Goal: Obtain resource: Download file/media

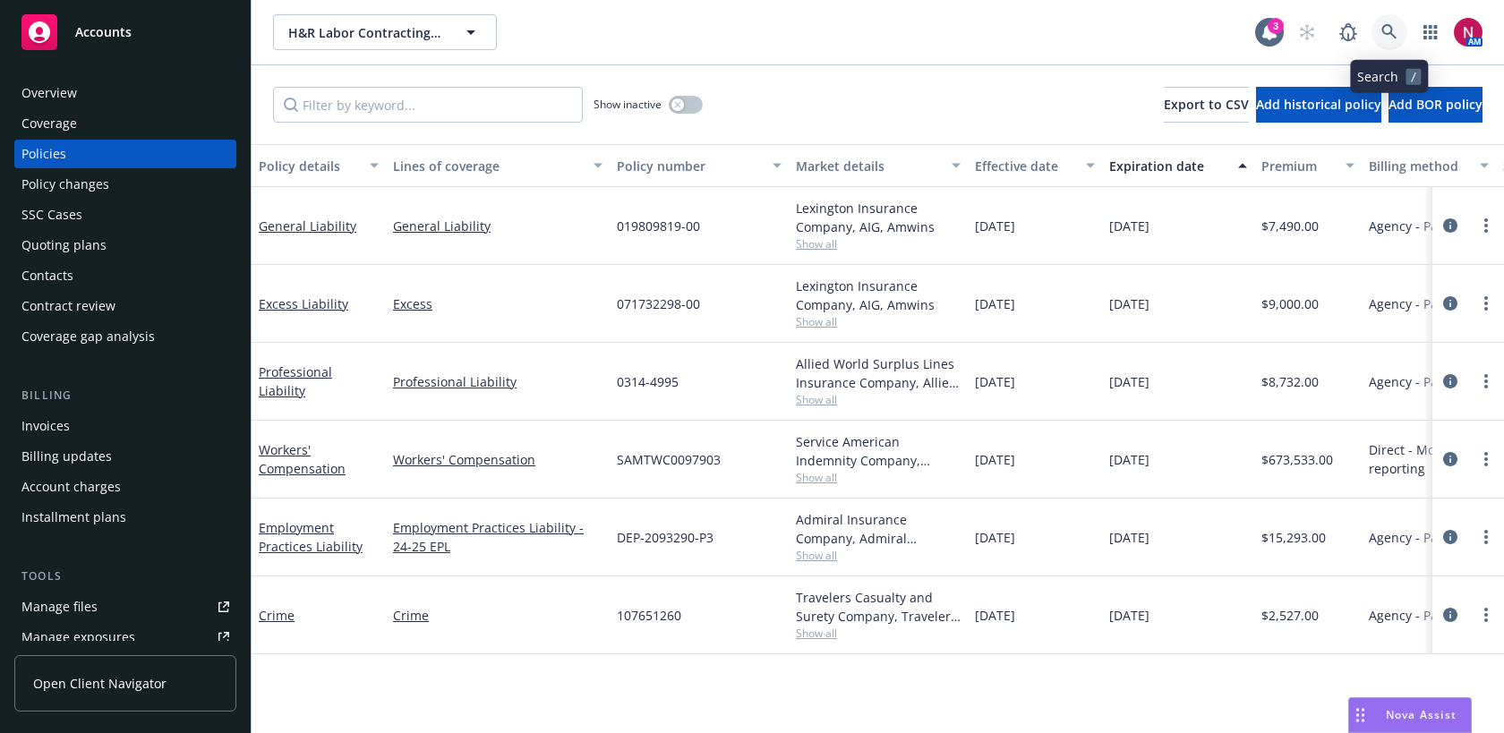
click at [1387, 38] on icon at bounding box center [1389, 32] width 16 height 16
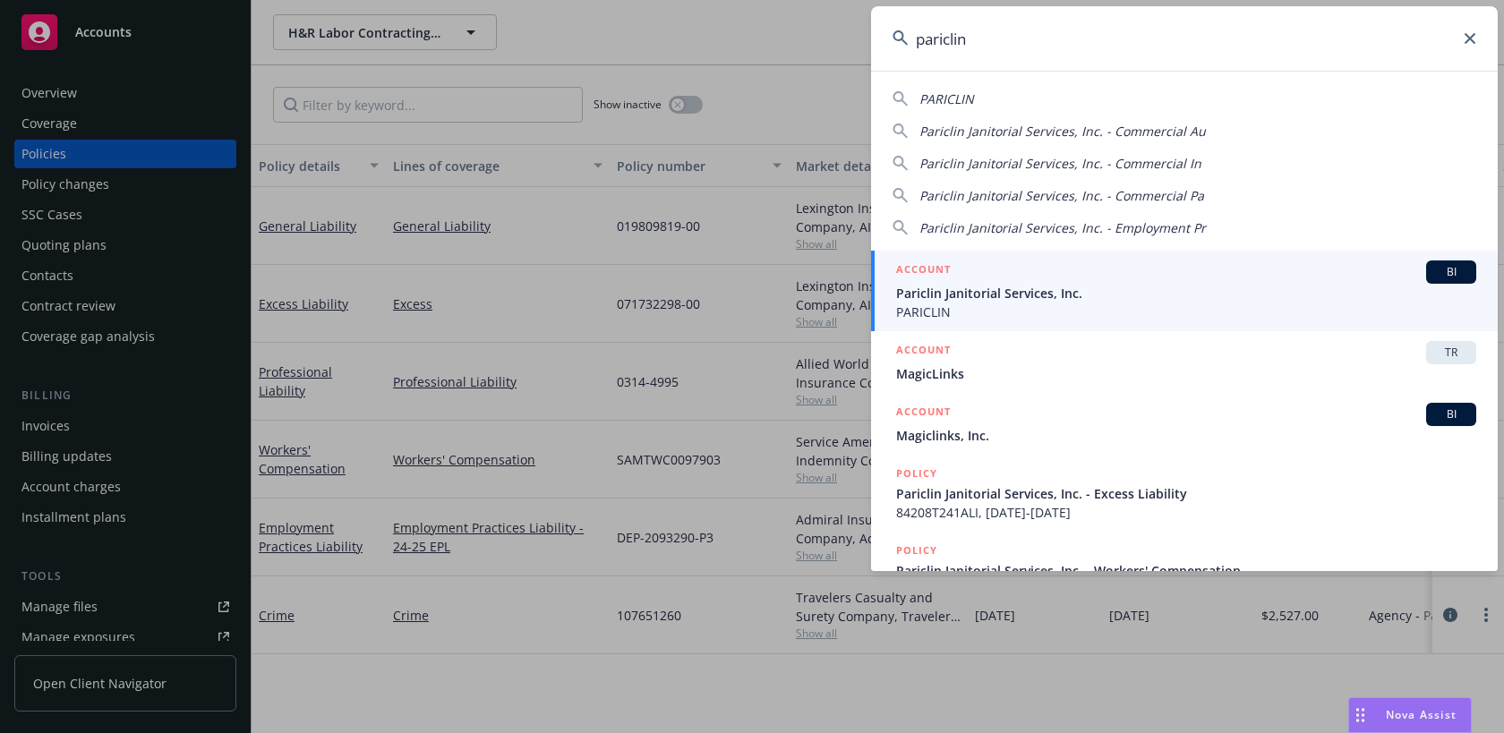
type input "pariclin"
click at [1129, 291] on span "Pariclin Janitorial Services, Inc." at bounding box center [1186, 293] width 580 height 19
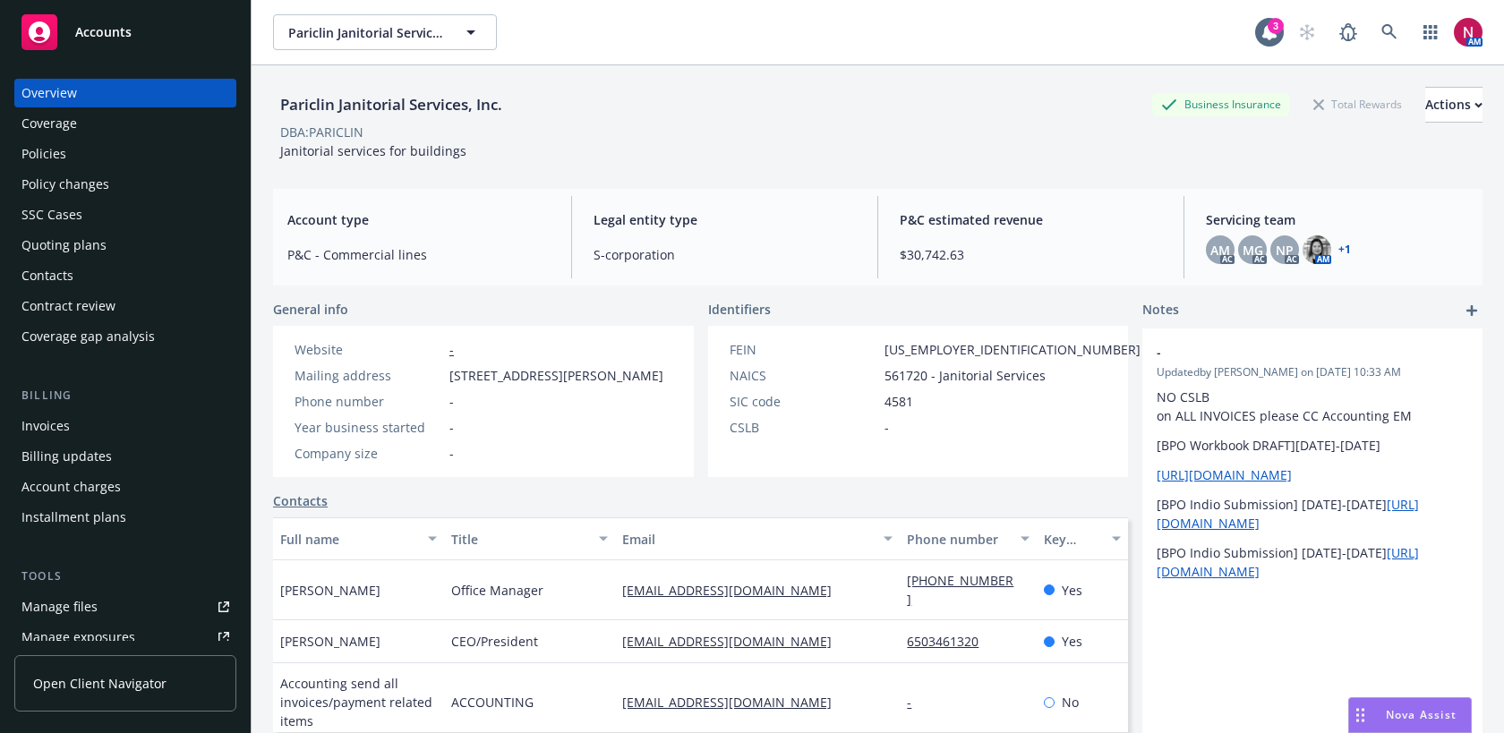
click at [110, 158] on div "Policies" at bounding box center [125, 154] width 208 height 29
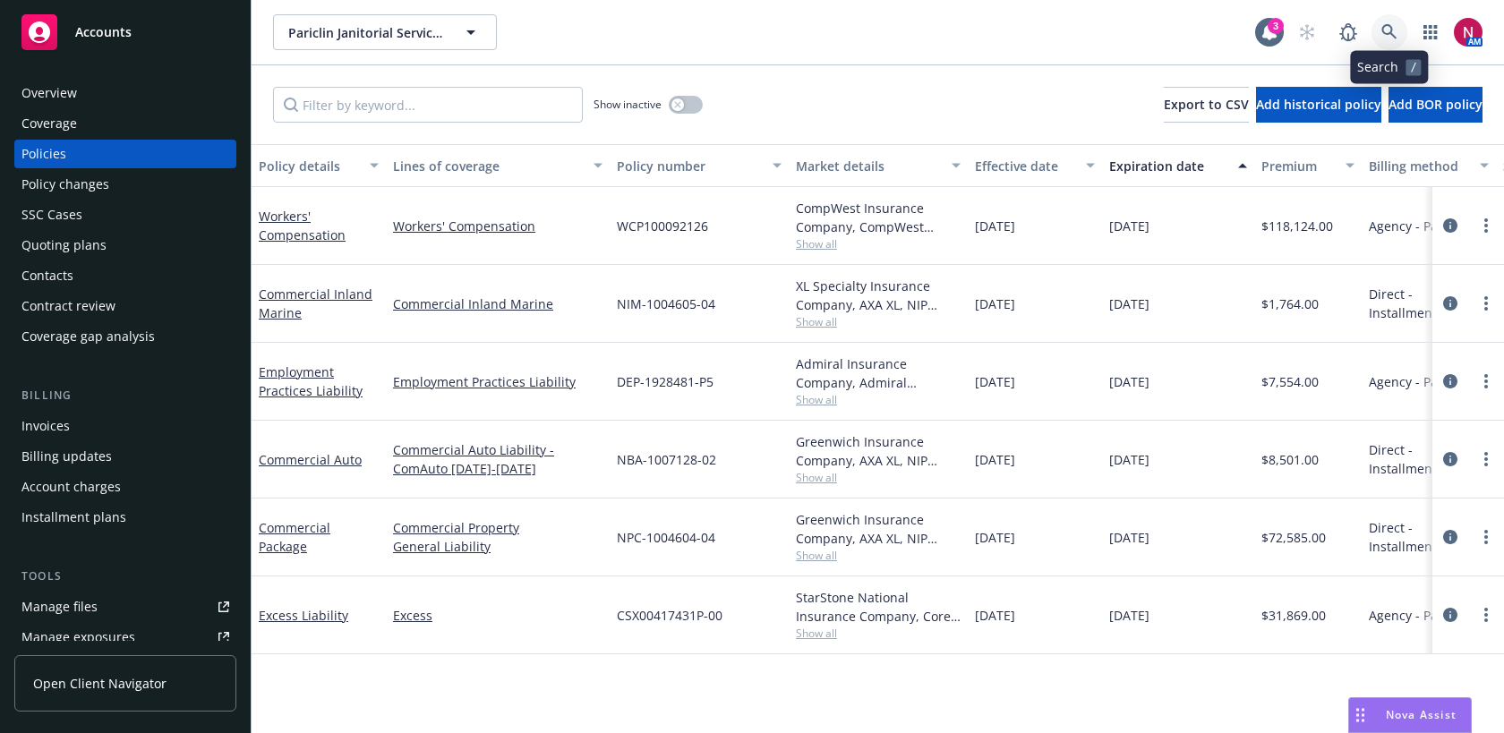
click at [1398, 31] on link at bounding box center [1389, 32] width 36 height 36
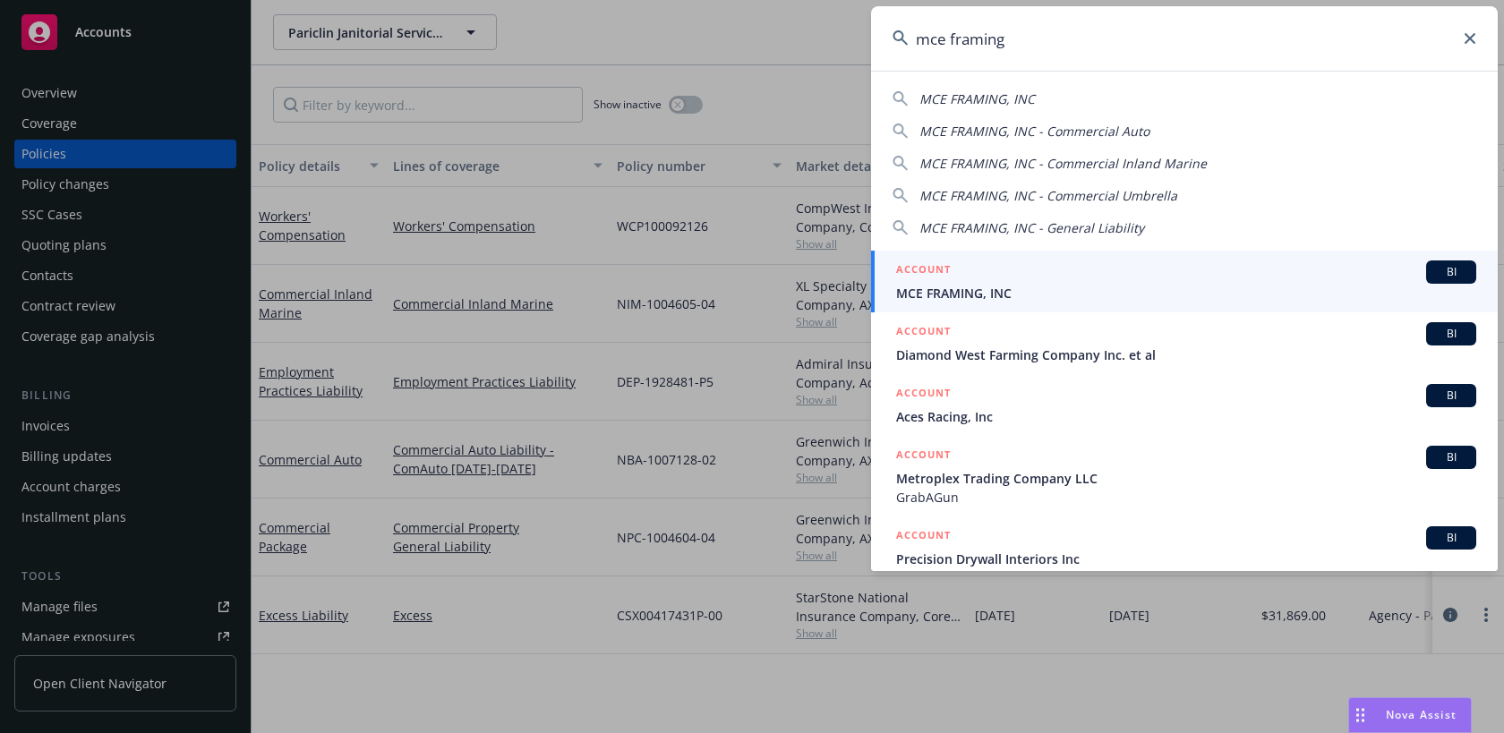
type input "mce framing"
click at [1122, 279] on div "ACCOUNT BI" at bounding box center [1186, 271] width 580 height 23
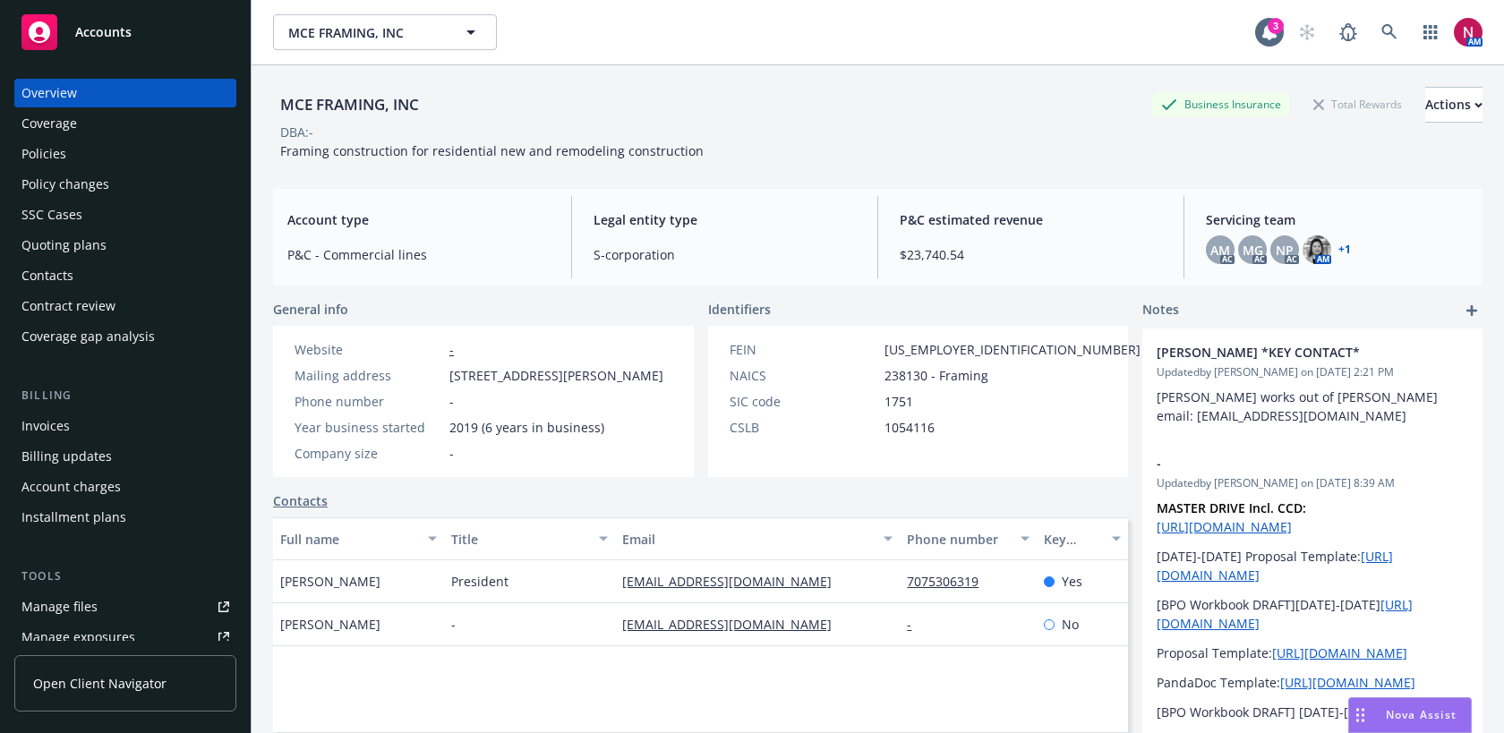
click at [123, 245] on div "Quoting plans" at bounding box center [125, 245] width 208 height 29
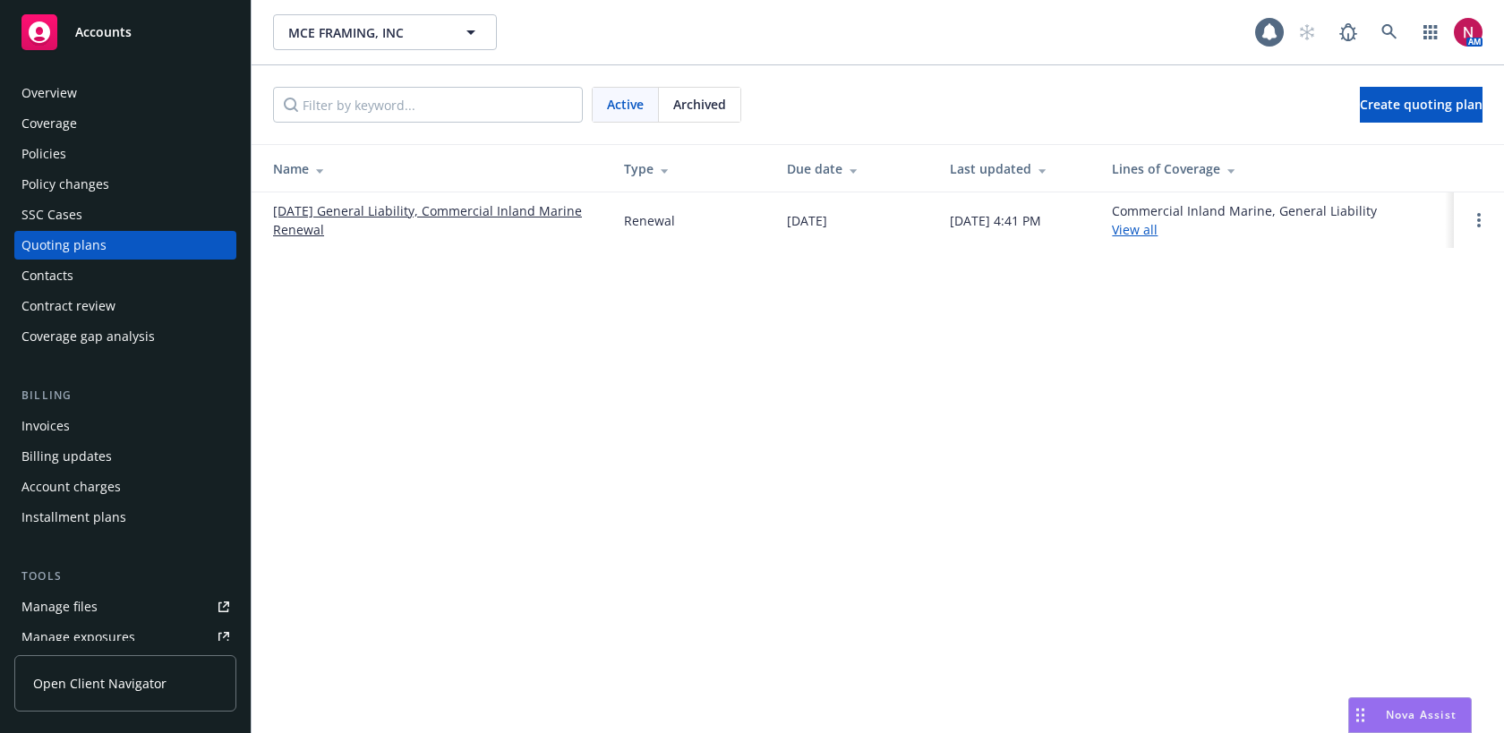
click at [408, 209] on link "[DATE] General Liability, Commercial Inland Marine Renewal" at bounding box center [434, 220] width 322 height 38
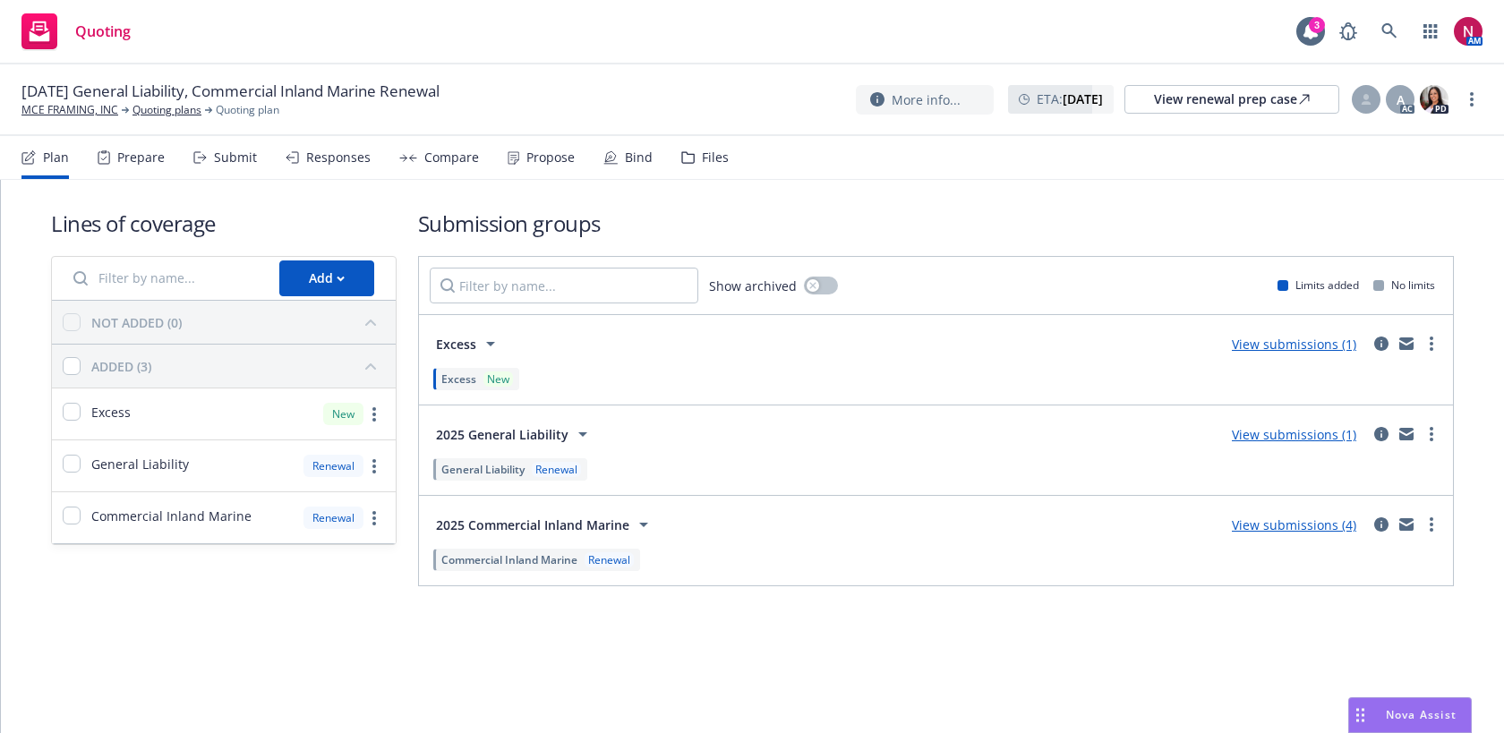
click at [214, 163] on div "Submit" at bounding box center [235, 157] width 43 height 14
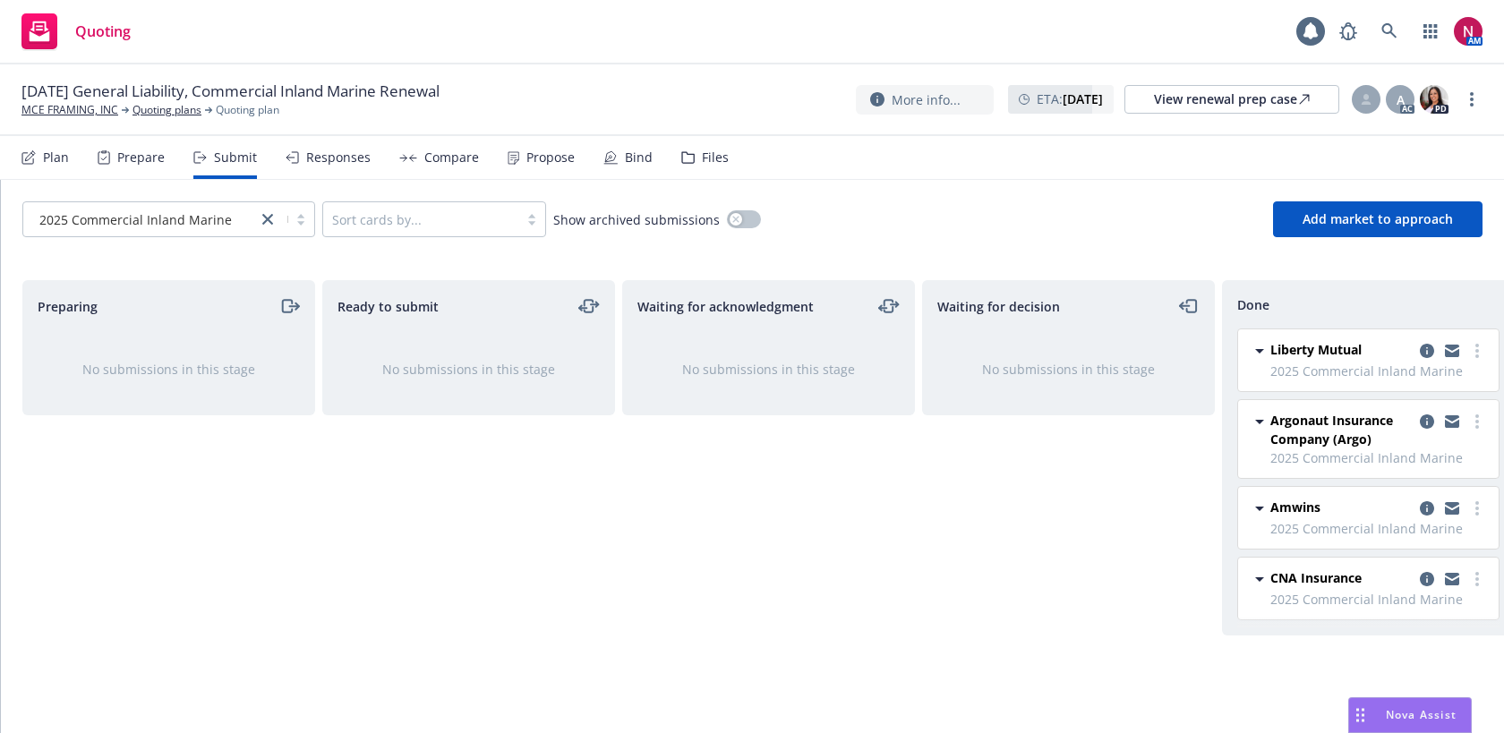
click at [309, 163] on div "Responses" at bounding box center [338, 157] width 64 height 14
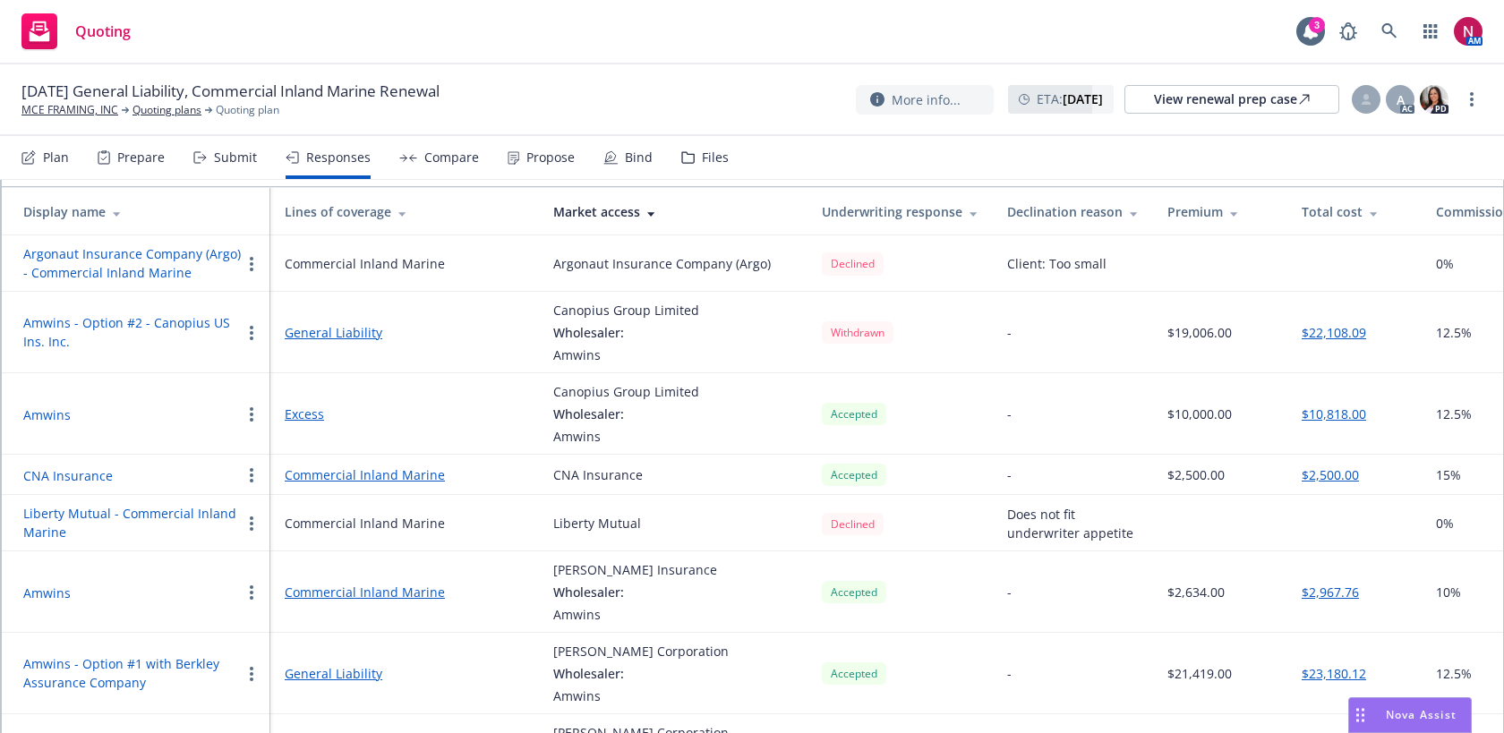
scroll to position [209, 0]
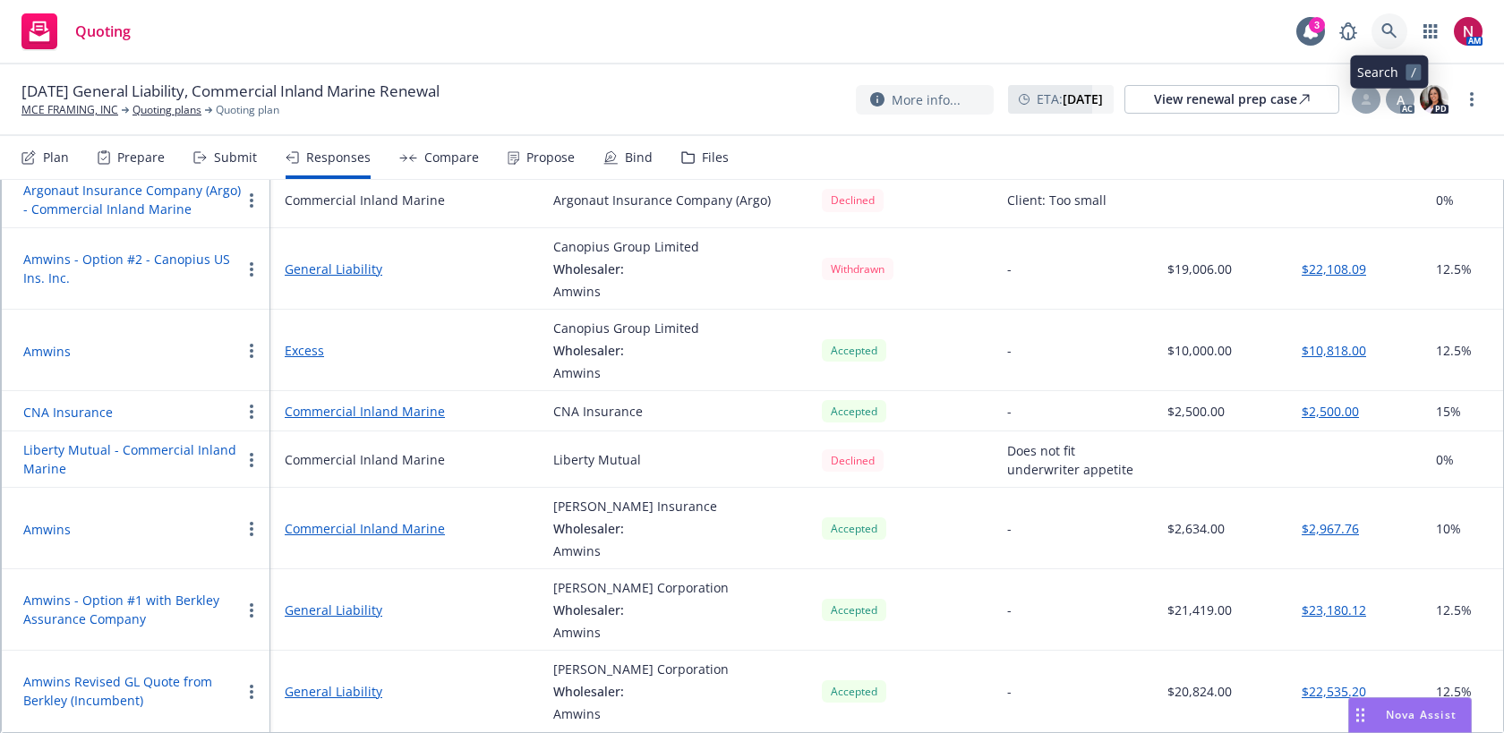
click at [1391, 28] on icon at bounding box center [1388, 30] width 15 height 15
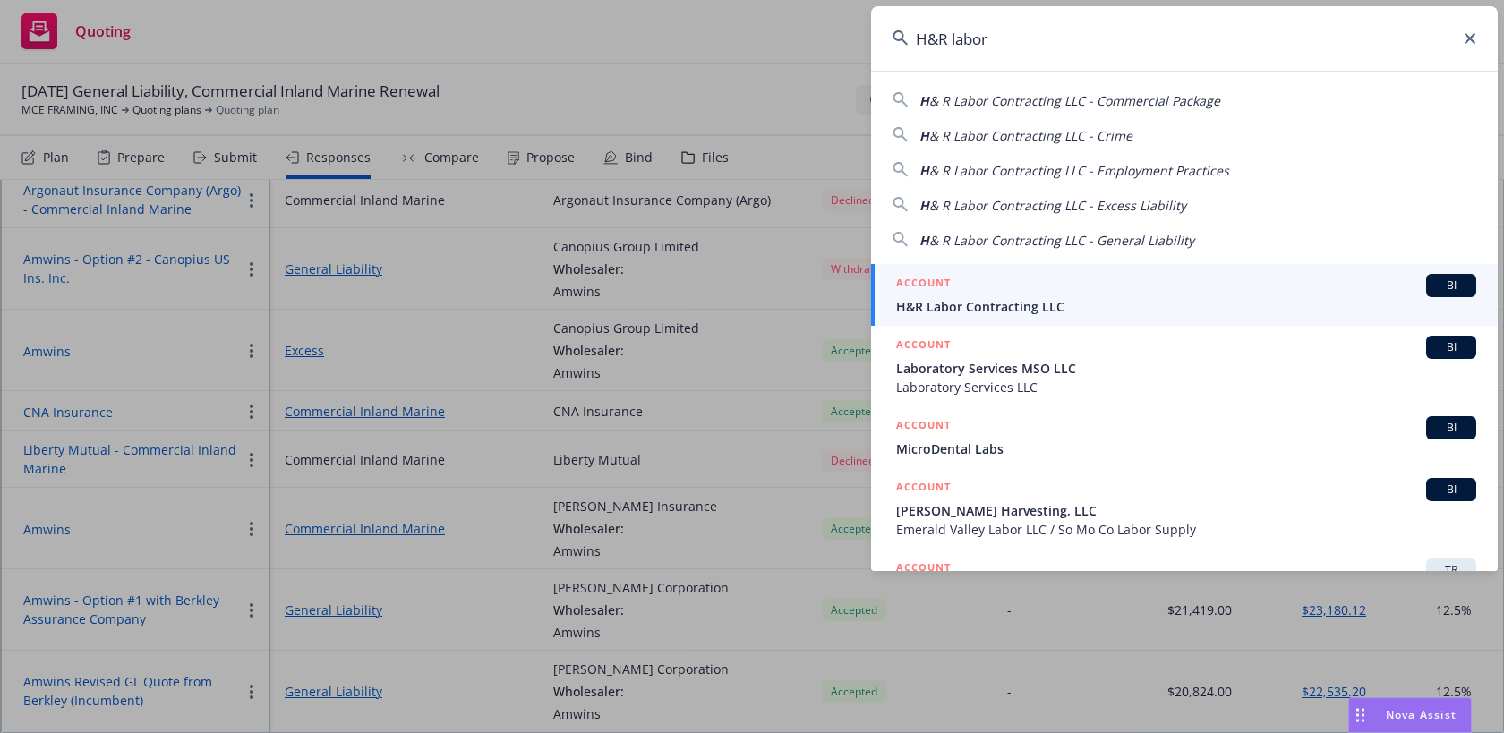
type input "H&R labor"
click at [1210, 282] on div "ACCOUNT BI" at bounding box center [1186, 285] width 580 height 23
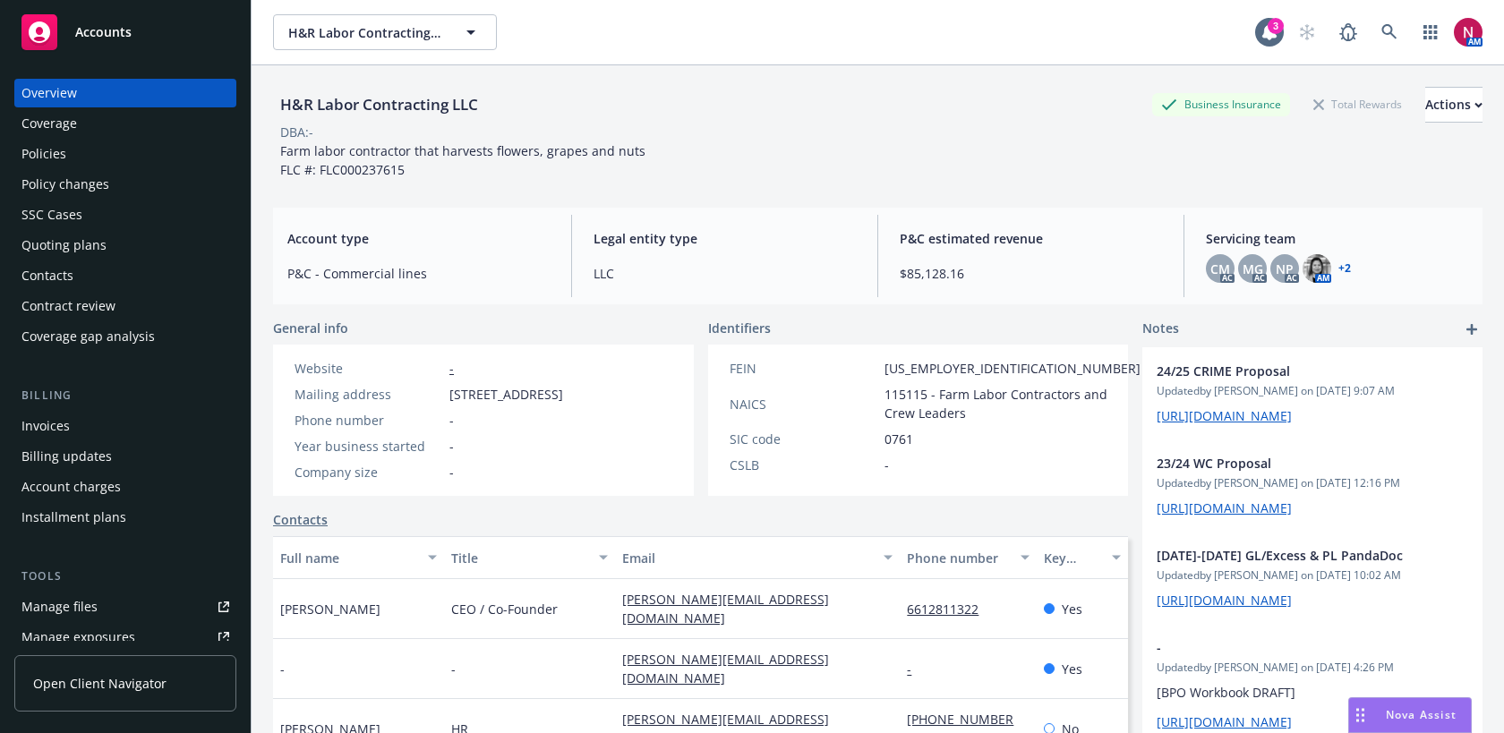
click at [125, 236] on div "Quoting plans" at bounding box center [125, 245] width 208 height 29
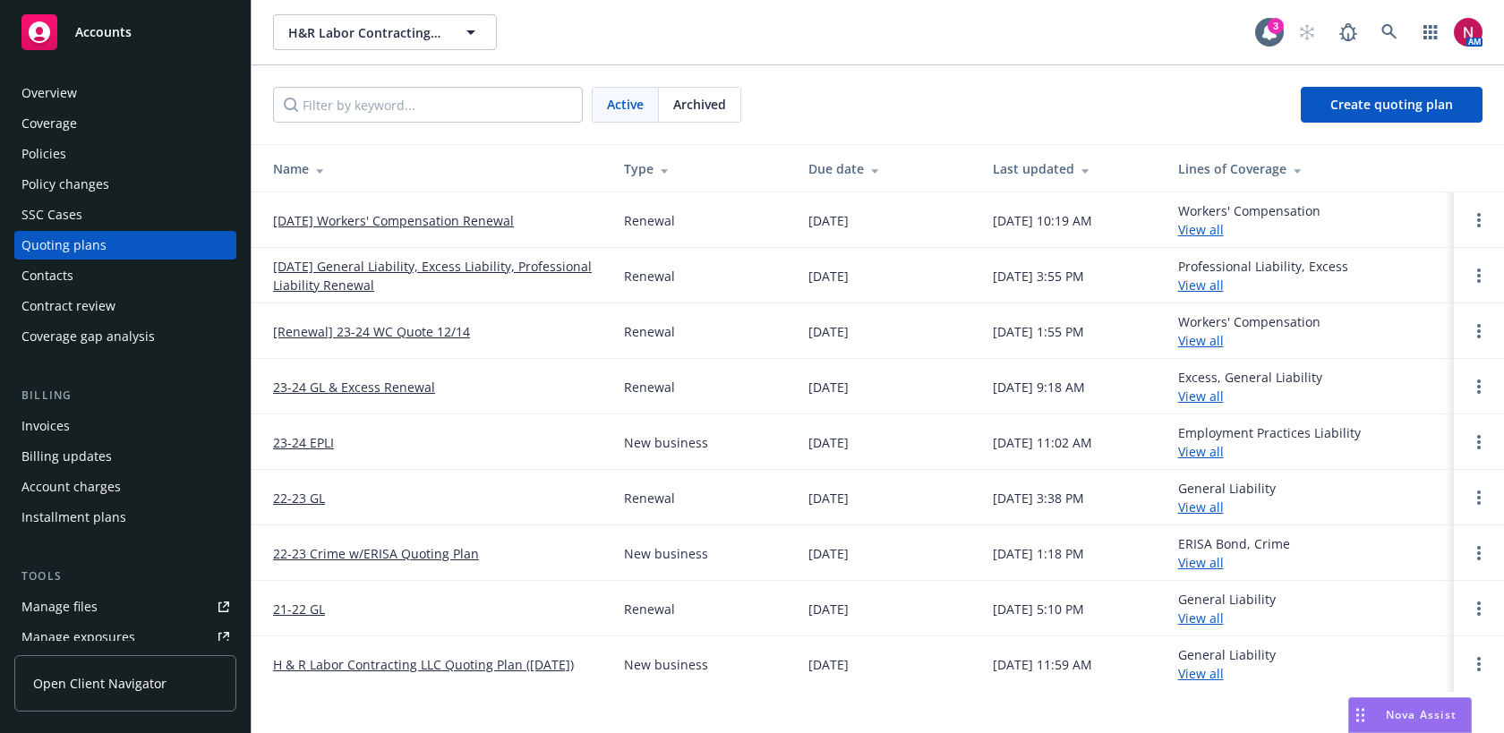
click at [95, 161] on div "Policies" at bounding box center [125, 154] width 208 height 29
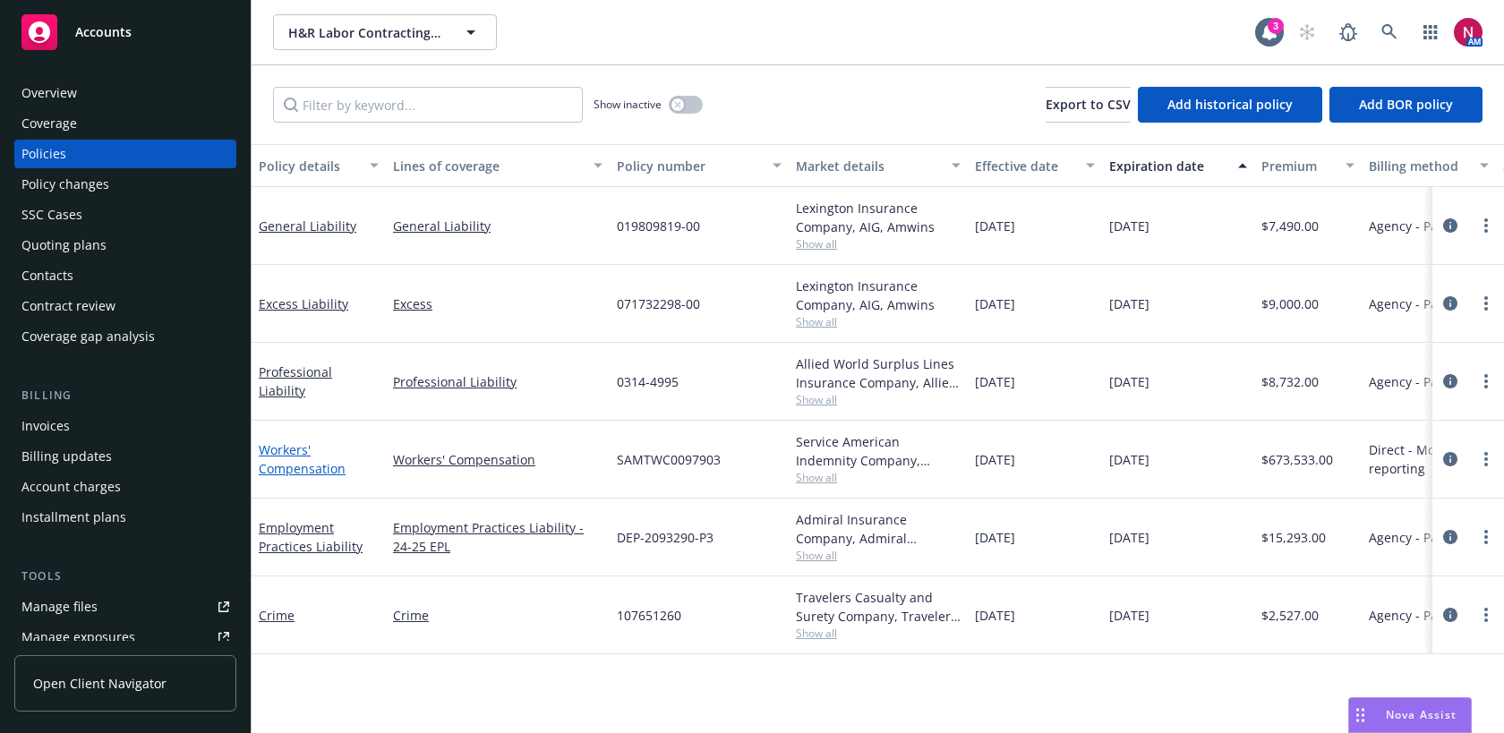
click at [331, 469] on link "Workers' Compensation" at bounding box center [302, 459] width 87 height 36
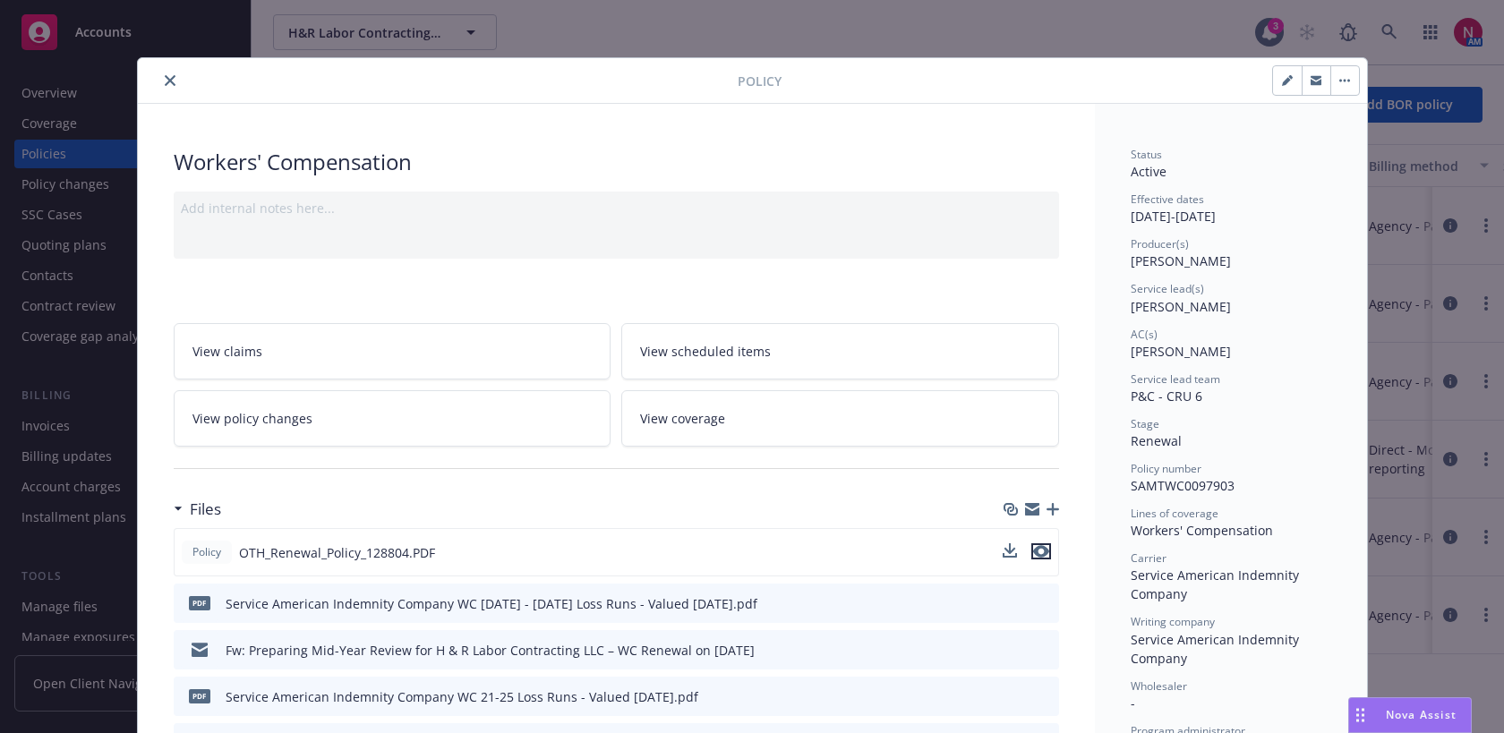
click at [1045, 552] on icon "preview file" at bounding box center [1041, 551] width 16 height 13
click at [174, 88] on button "close" at bounding box center [169, 80] width 21 height 21
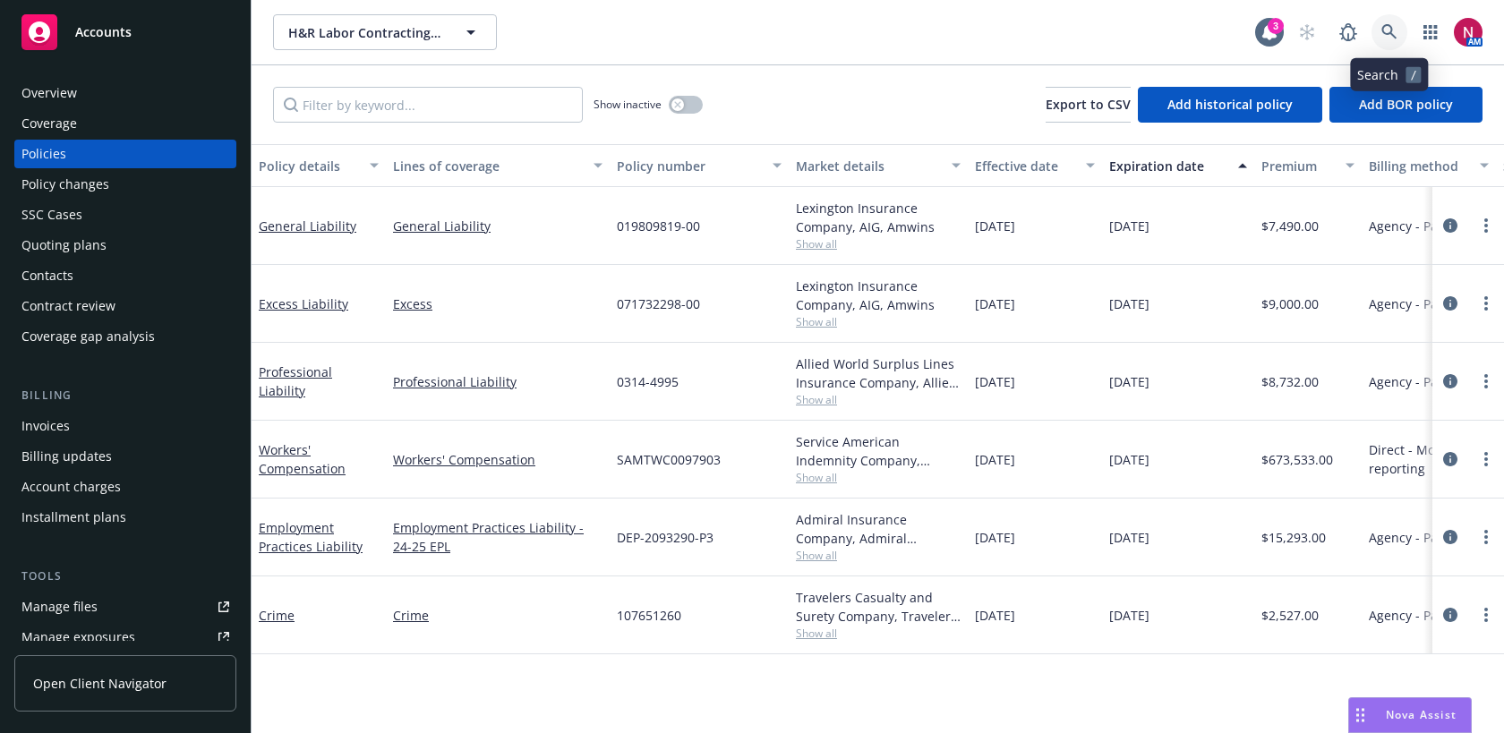
click at [1387, 31] on icon at bounding box center [1389, 32] width 16 height 16
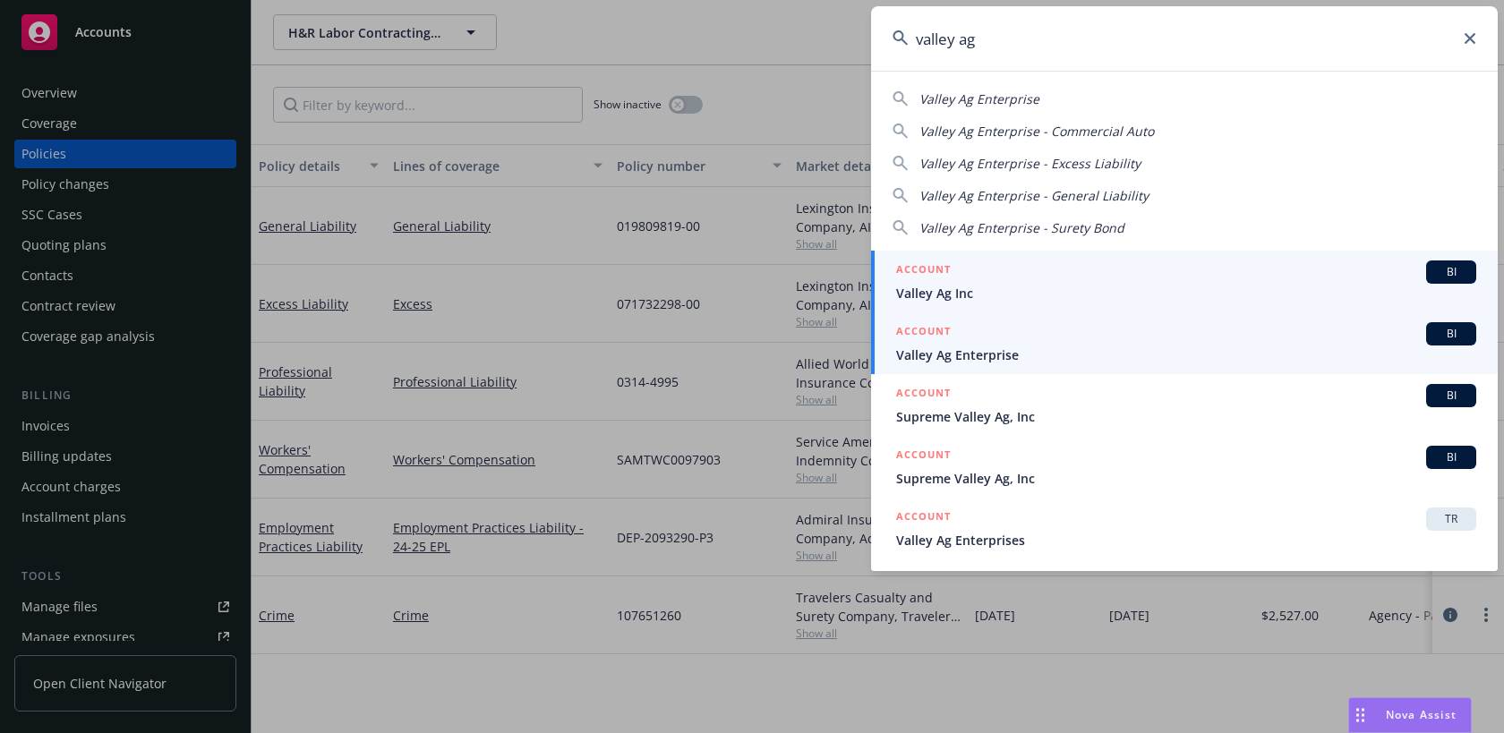
type input "valley ag"
click at [1113, 350] on span "Valley Ag Enterprise" at bounding box center [1186, 354] width 580 height 19
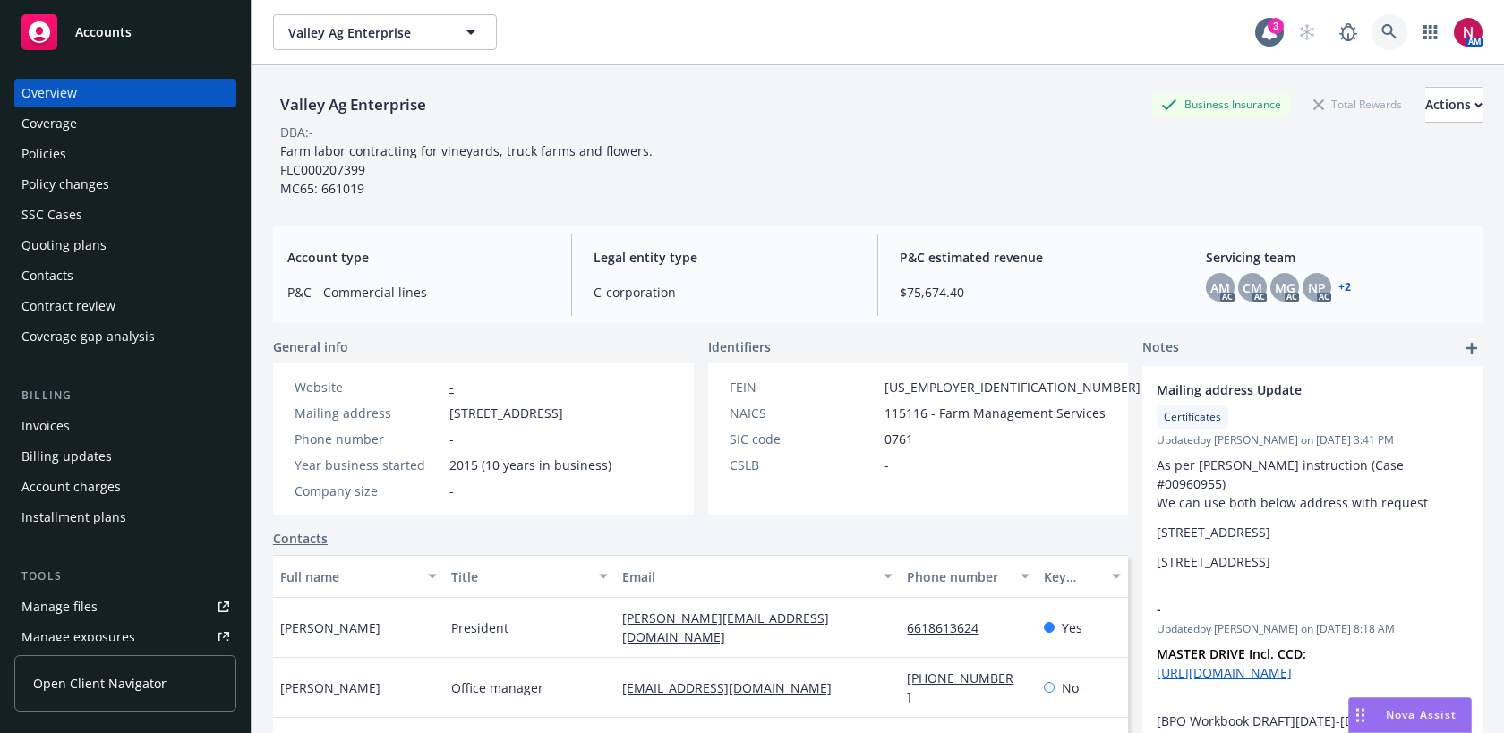
click at [1377, 32] on link at bounding box center [1389, 32] width 36 height 36
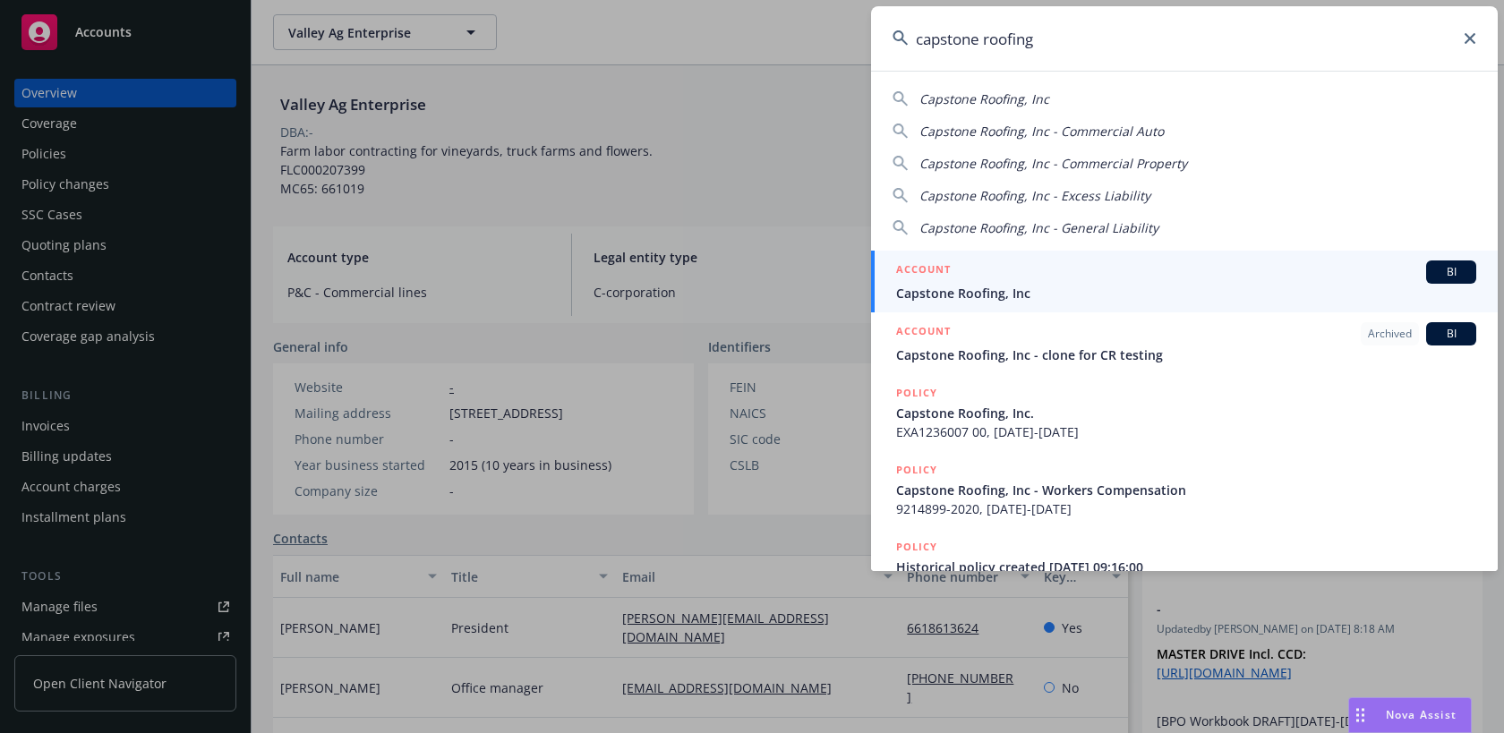
type input "capstone roofing"
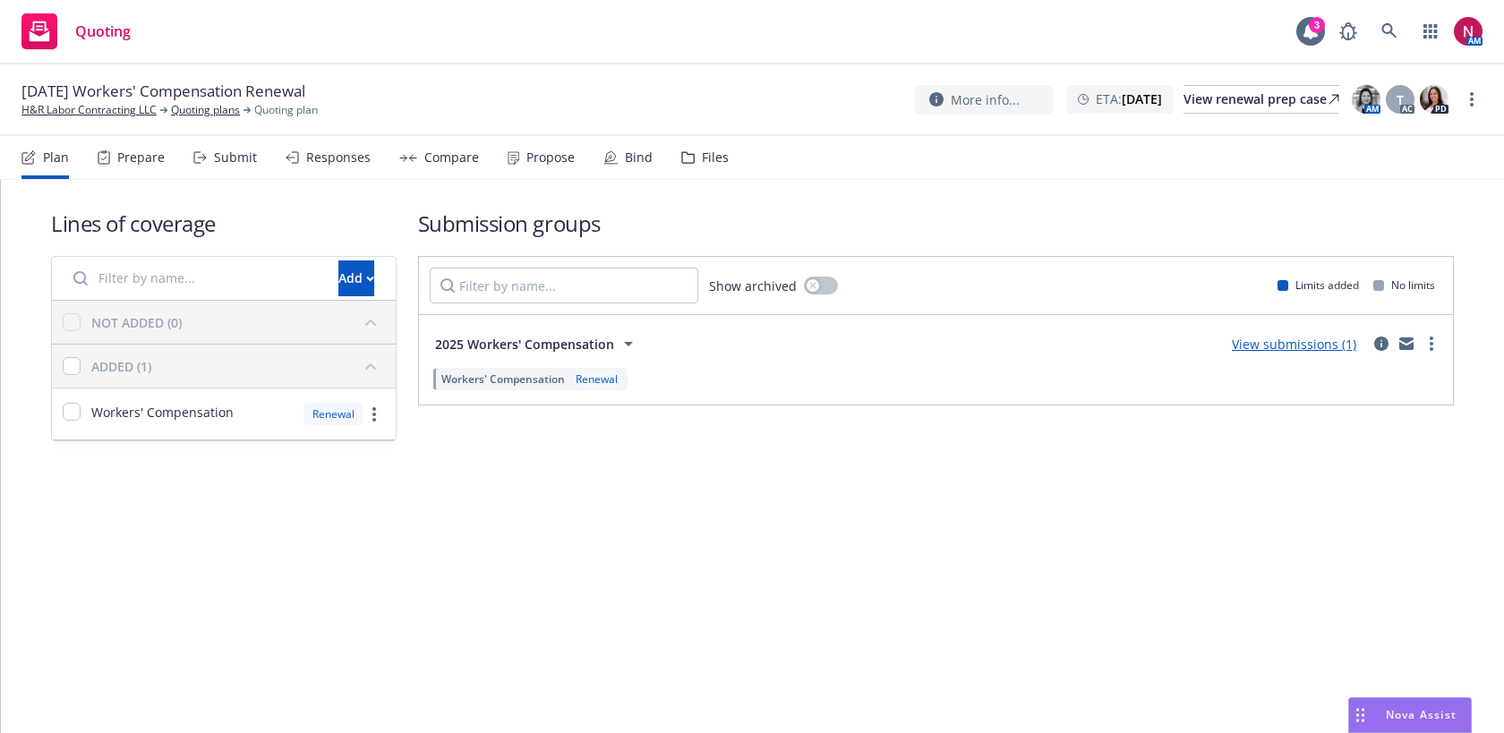
click at [698, 168] on div "Files" at bounding box center [704, 157] width 47 height 43
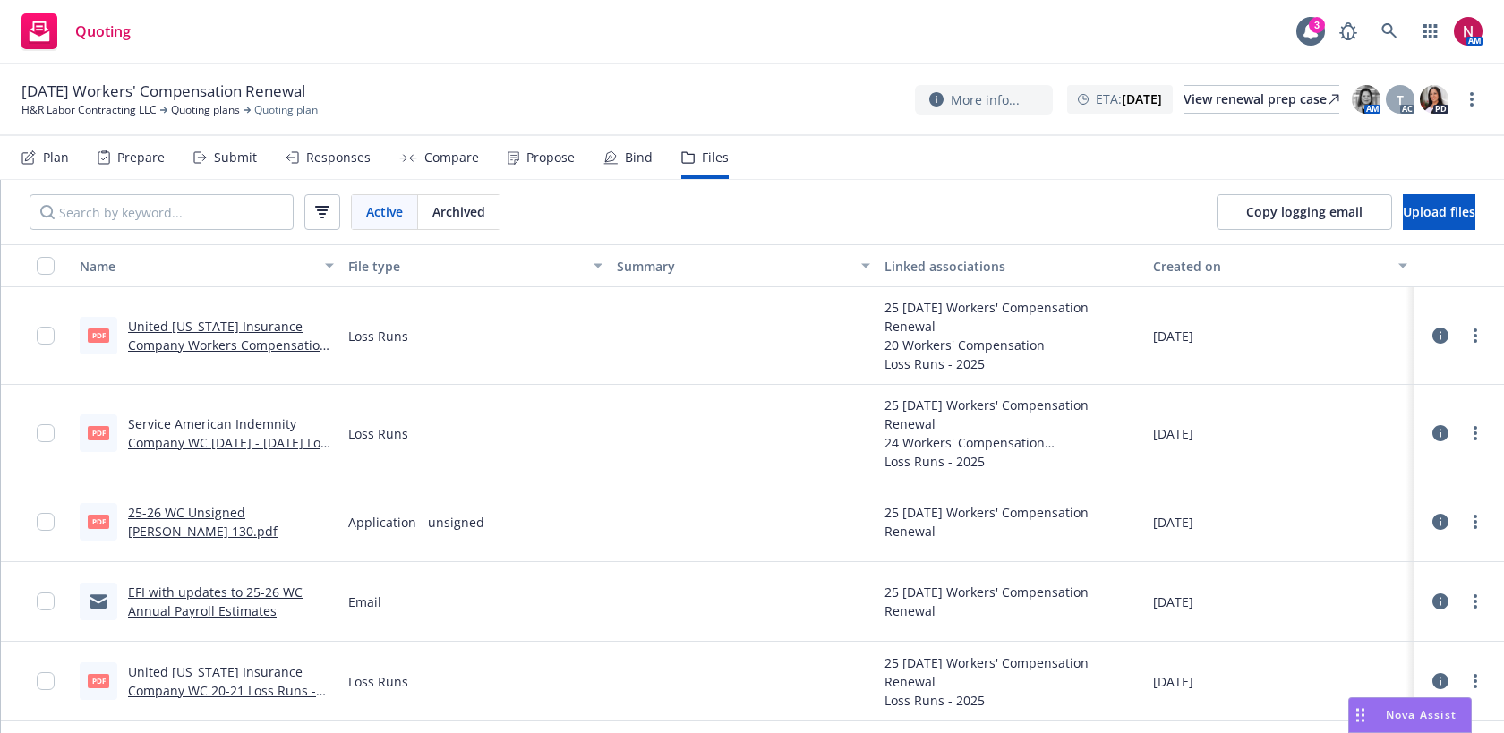
click at [283, 350] on link "United Wisconsin Insurance Company Workers Compensation 2020-2021 Loss Runs - V…" at bounding box center [228, 354] width 201 height 73
